Goal: Communication & Community: Answer question/provide support

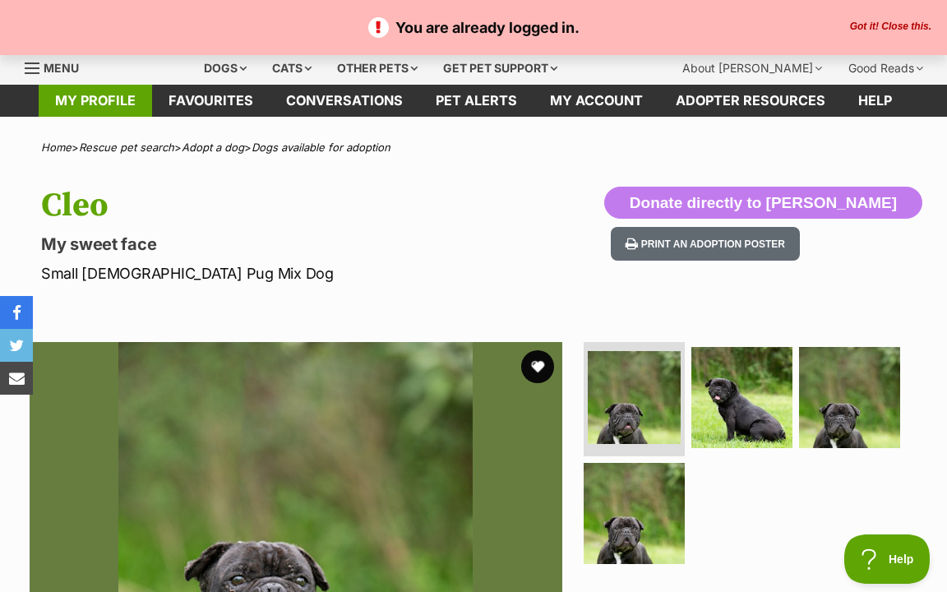
click at [120, 106] on link "My profile" at bounding box center [95, 101] width 113 height 32
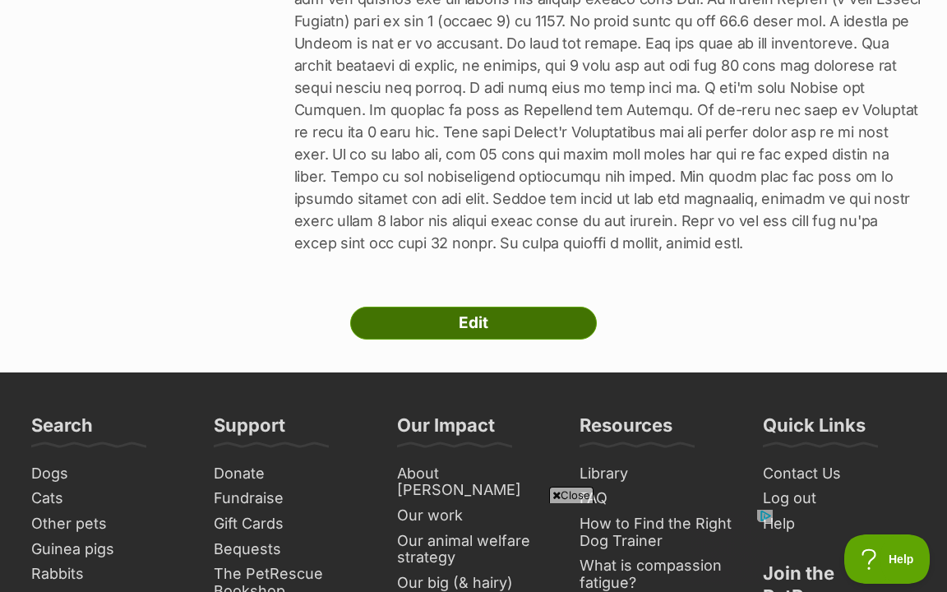
click at [509, 324] on link "Edit" at bounding box center [473, 323] width 247 height 33
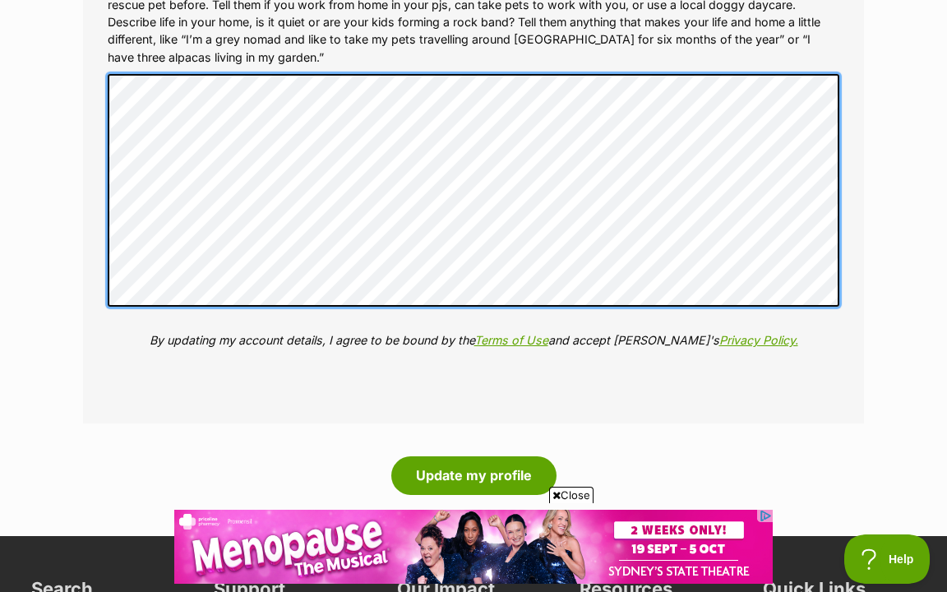
scroll to position [2178, 0]
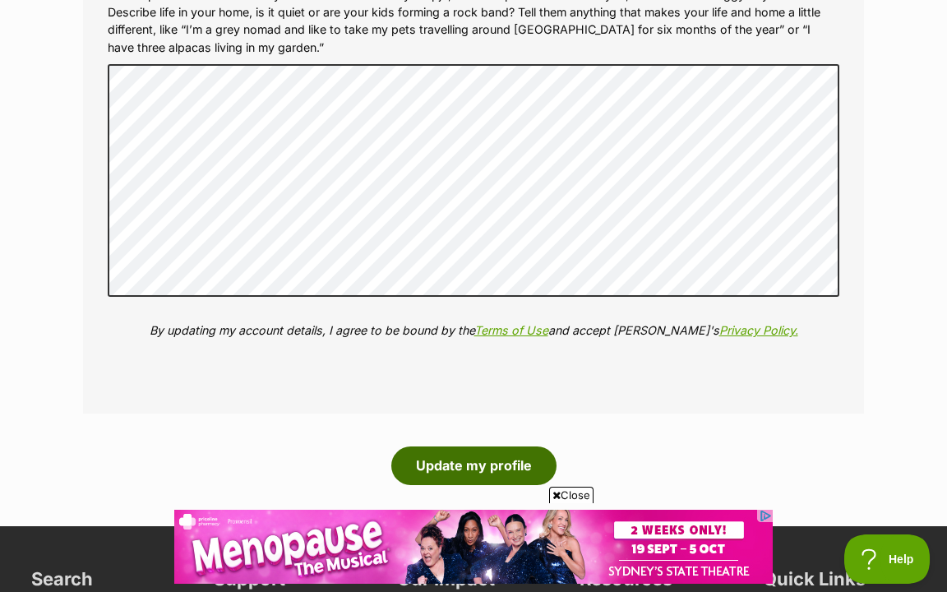
click at [436, 449] on button "Update my profile" at bounding box center [473, 465] width 165 height 38
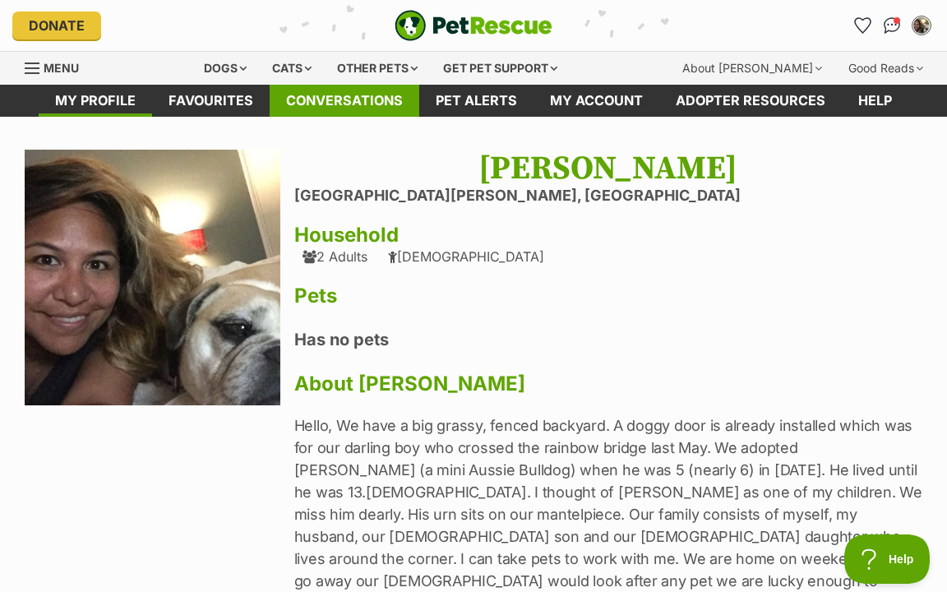
click at [357, 107] on link "Conversations" at bounding box center [345, 101] width 150 height 32
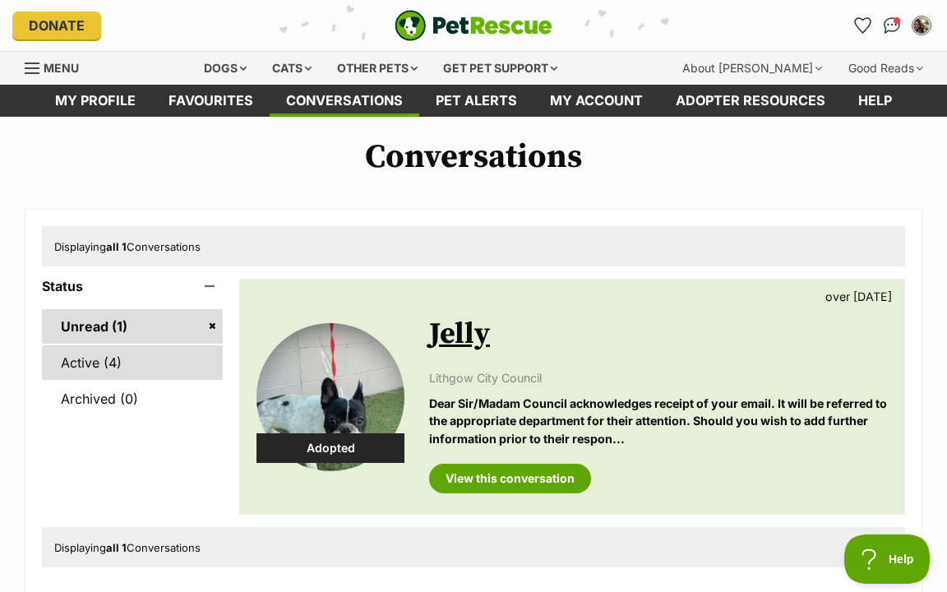
click at [90, 367] on link "Active (4)" at bounding box center [132, 362] width 181 height 35
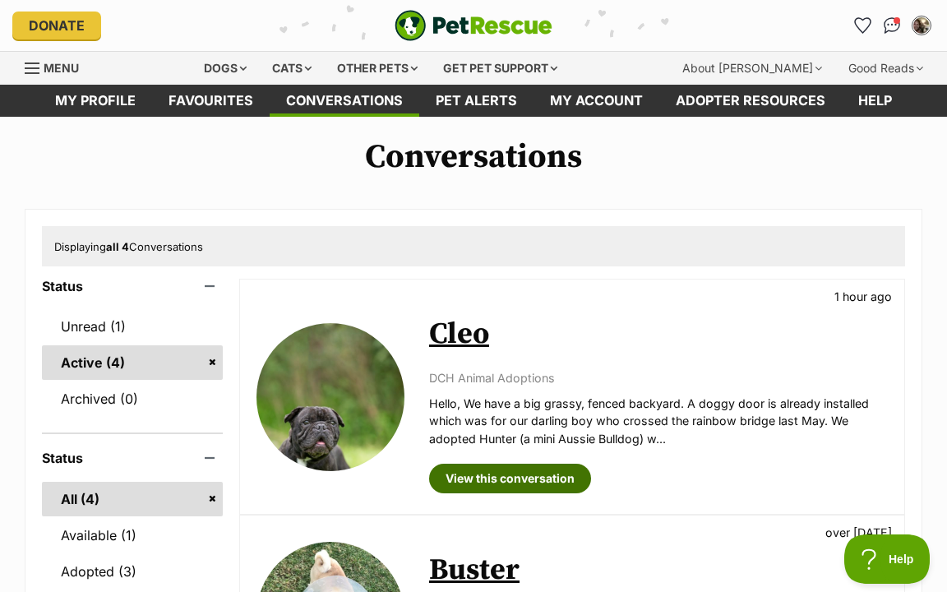
click at [479, 468] on link "View this conversation" at bounding box center [510, 479] width 162 height 30
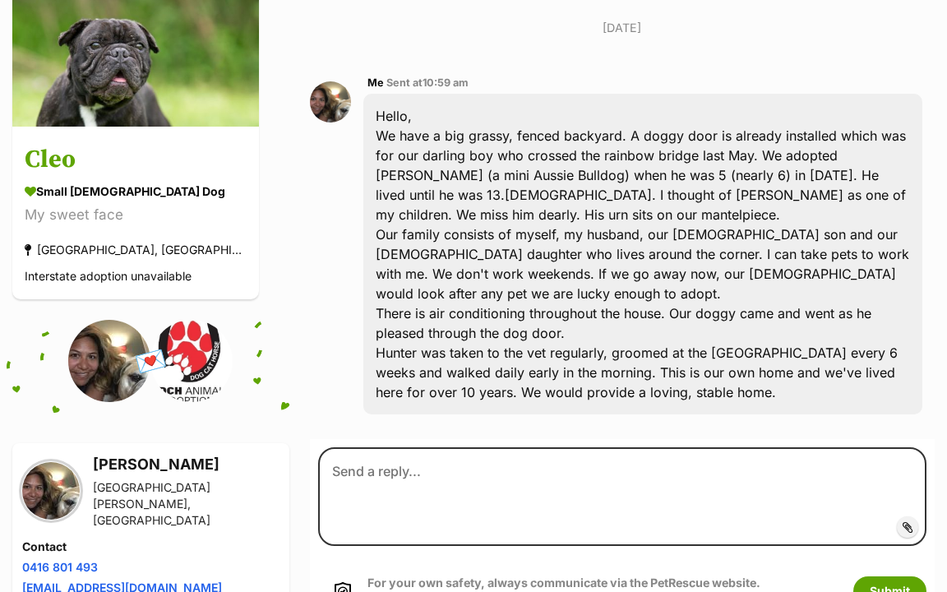
scroll to position [300, 0]
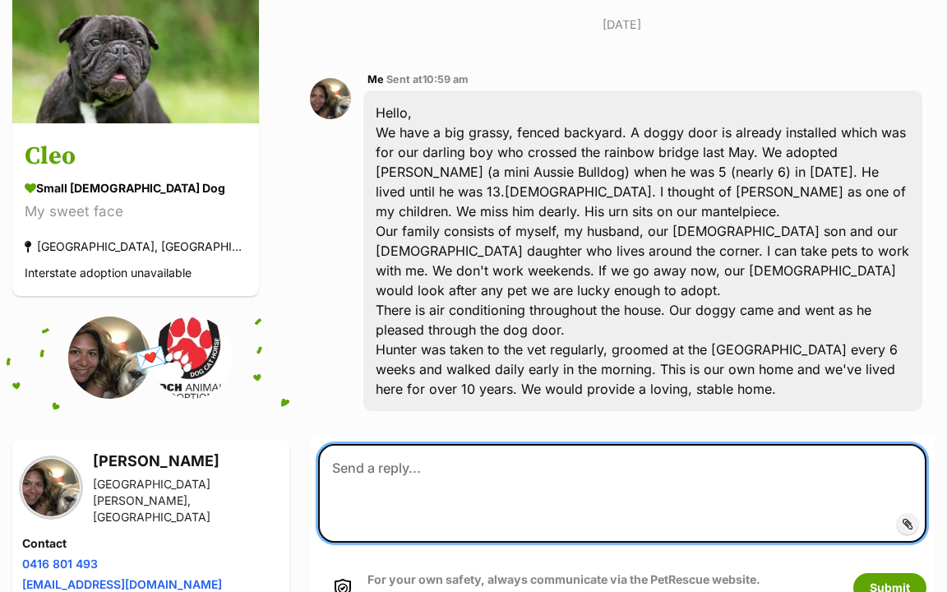
click at [479, 471] on textarea at bounding box center [622, 493] width 608 height 99
type textarea "We have actually lived in our home for 13 years :)"
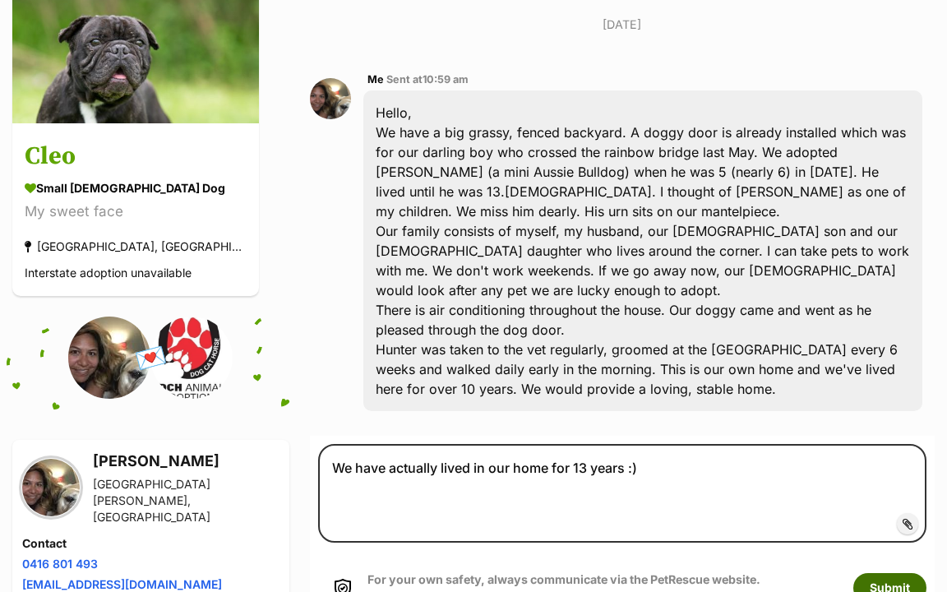
click at [892, 579] on button "Submit" at bounding box center [889, 588] width 73 height 30
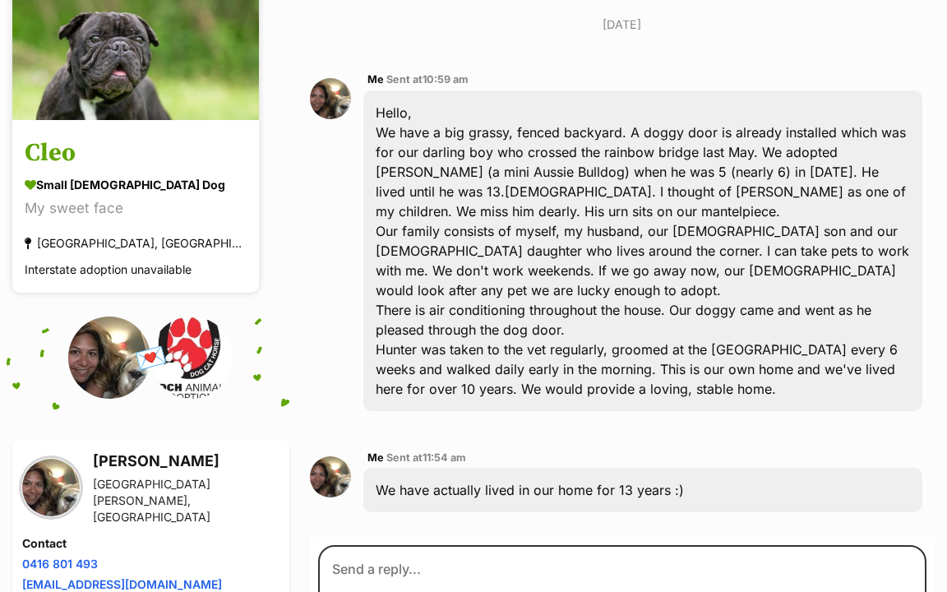
click at [154, 205] on div "My sweet face" at bounding box center [136, 208] width 222 height 22
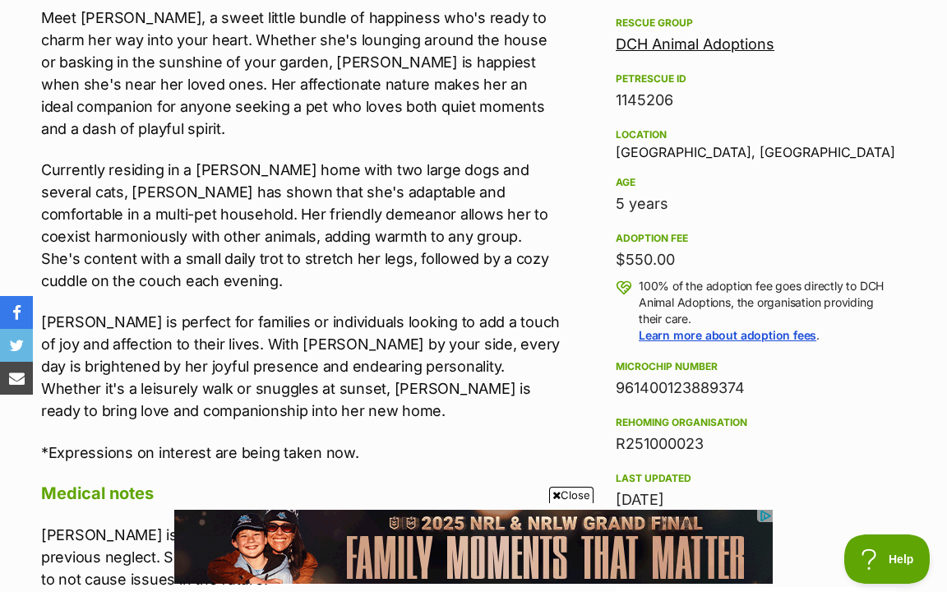
click at [718, 42] on link "DCH Animal Adoptions" at bounding box center [695, 43] width 159 height 17
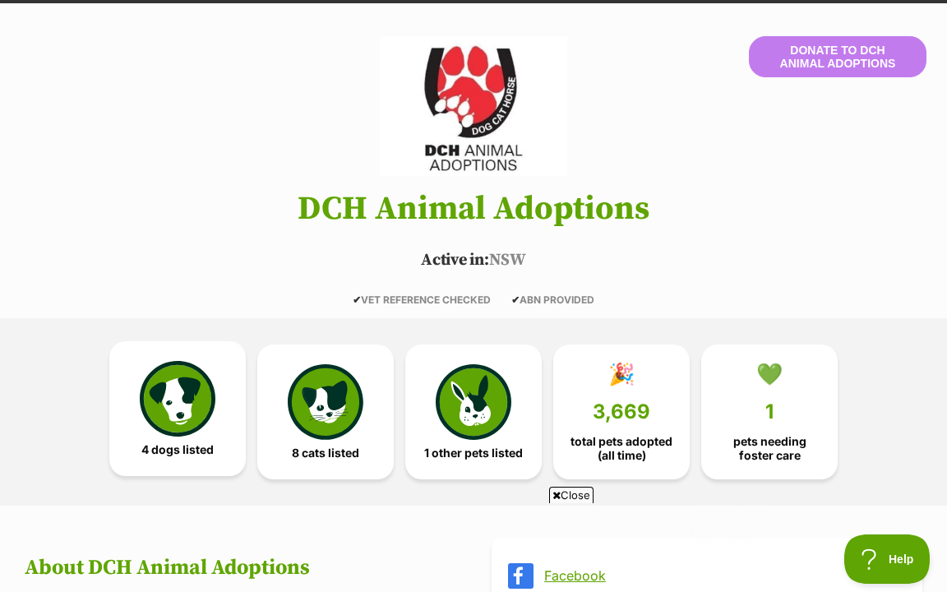
click at [227, 451] on link "4 dogs listed" at bounding box center [177, 408] width 136 height 135
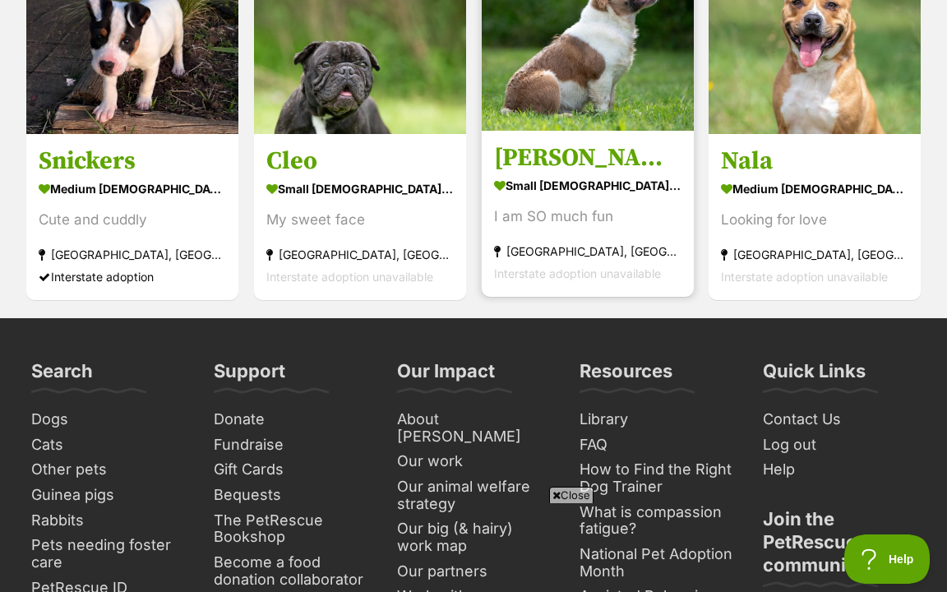
click at [557, 166] on h3 "[PERSON_NAME]" at bounding box center [587, 157] width 187 height 31
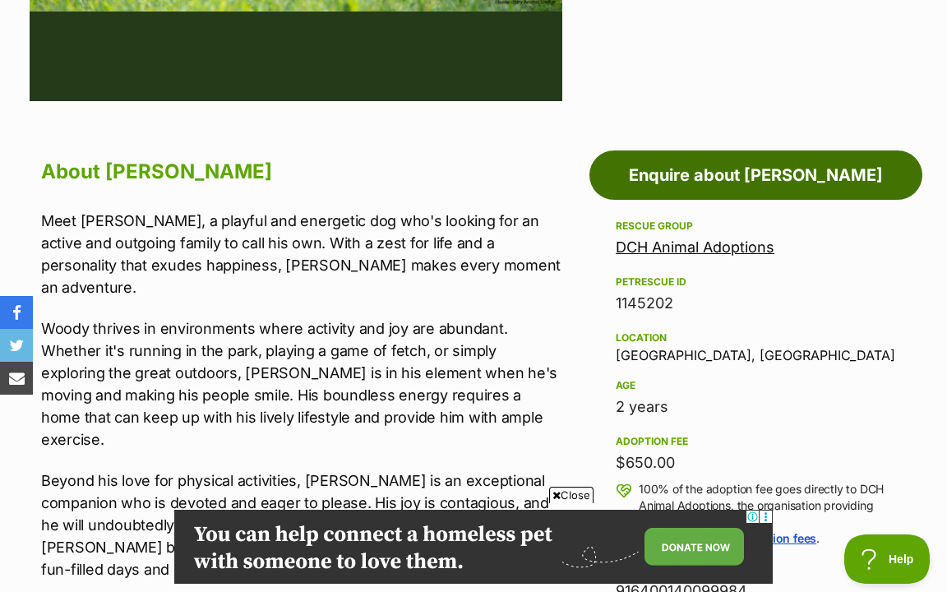
click at [774, 183] on link "Enquire about [PERSON_NAME]" at bounding box center [756, 174] width 333 height 49
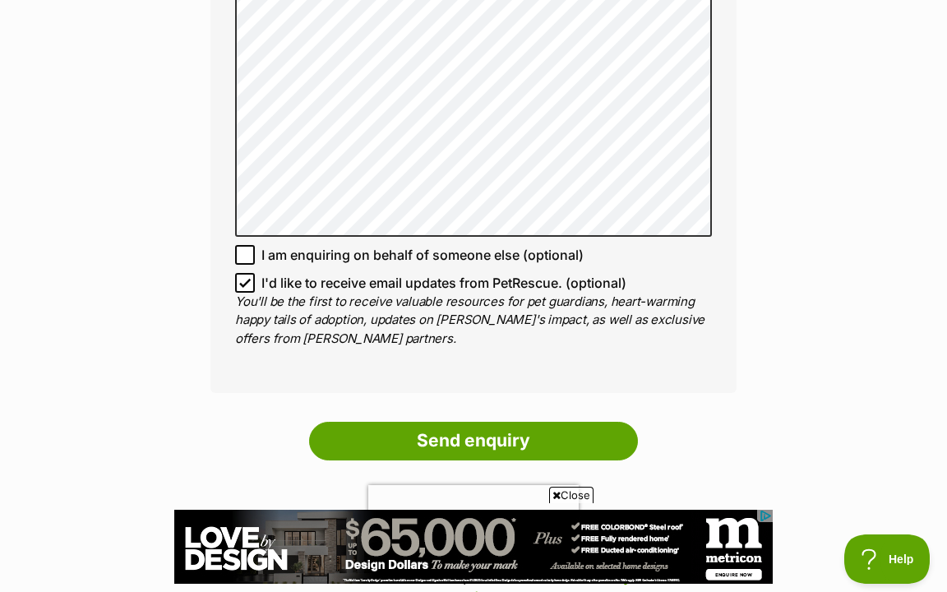
scroll to position [1148, 0]
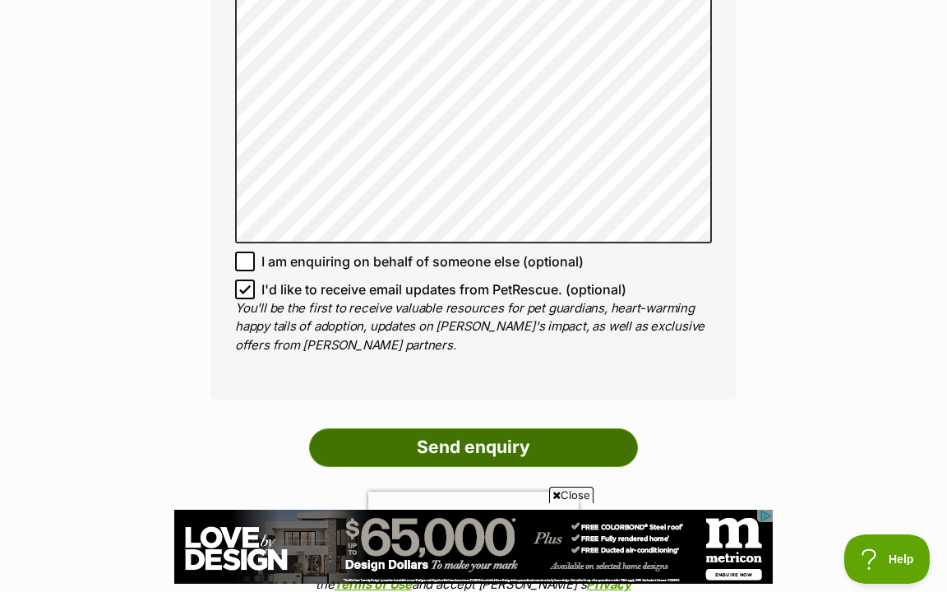
click at [498, 428] on input "Send enquiry" at bounding box center [473, 447] width 329 height 38
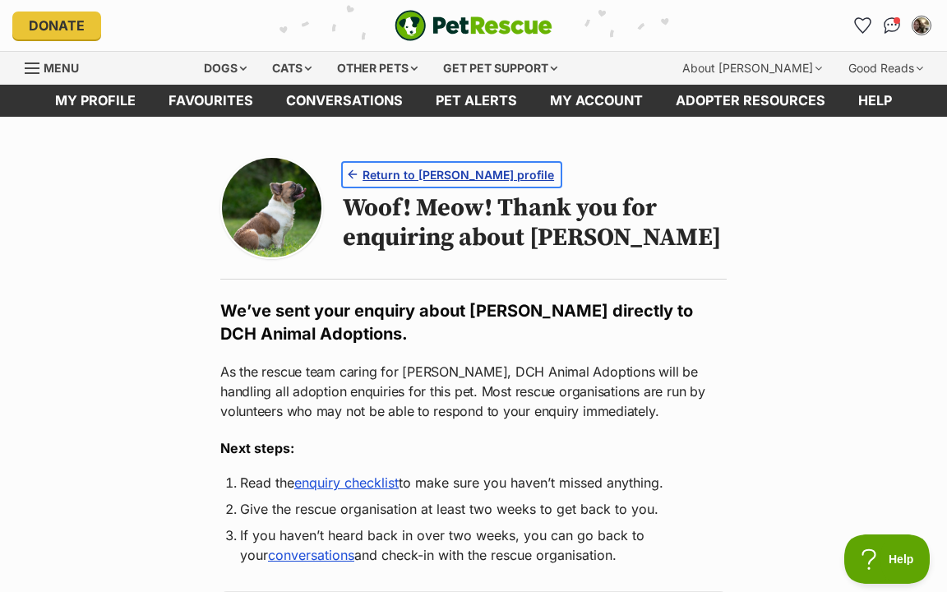
click at [409, 178] on span "Return to Woody's profile" at bounding box center [459, 174] width 192 height 17
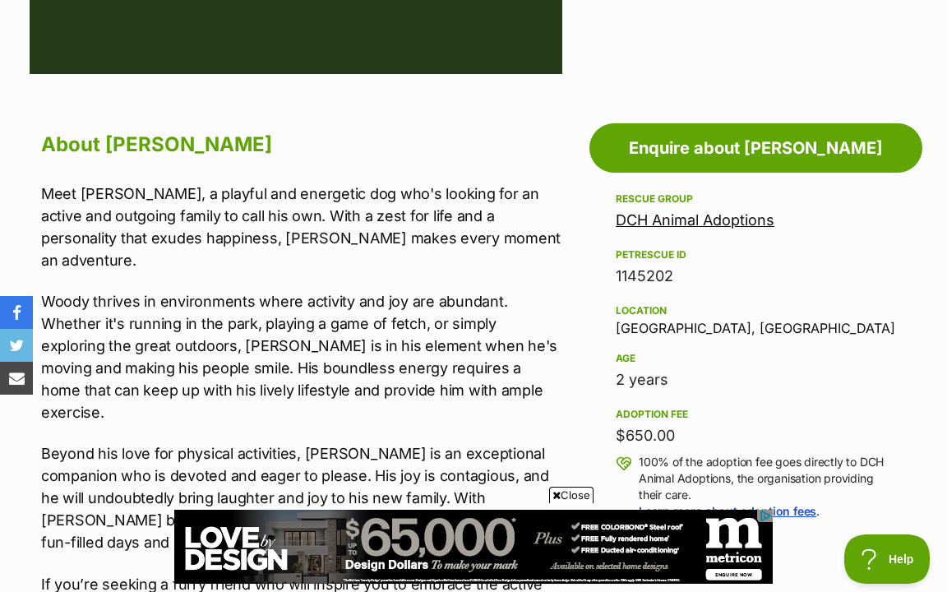
click at [715, 218] on link "DCH Animal Adoptions" at bounding box center [695, 219] width 159 height 17
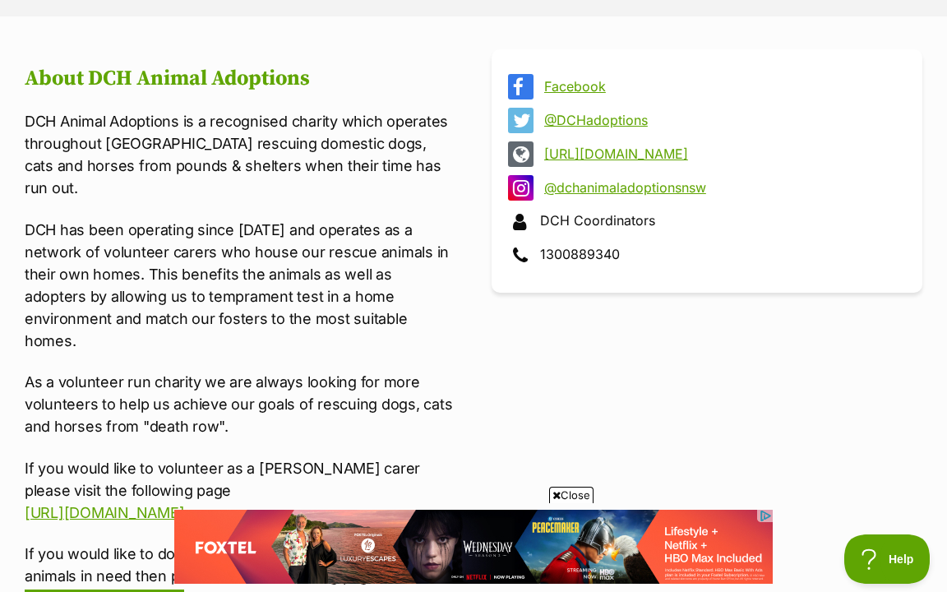
scroll to position [599, 0]
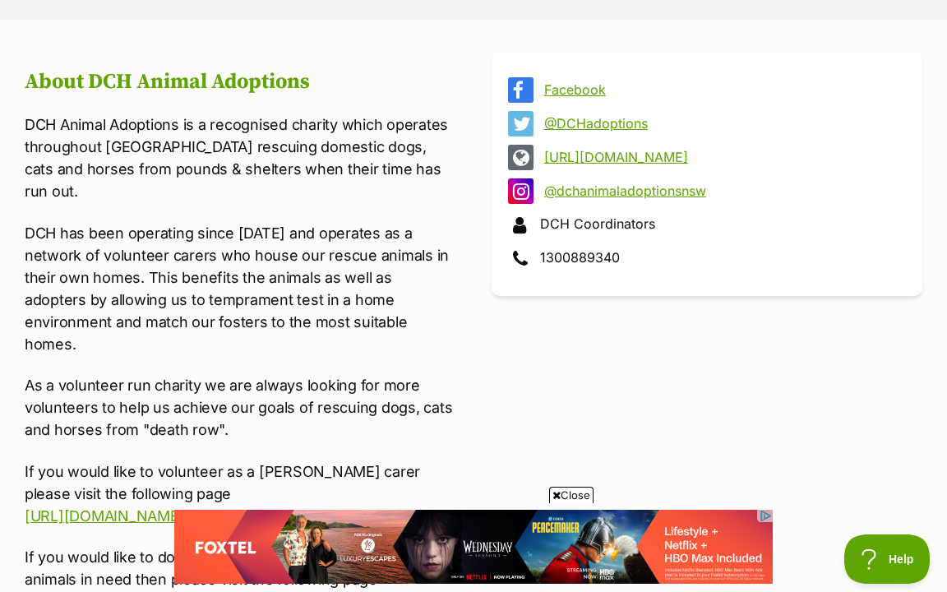
click at [563, 87] on link "Facebook" at bounding box center [721, 89] width 355 height 15
